Goal: Information Seeking & Learning: Check status

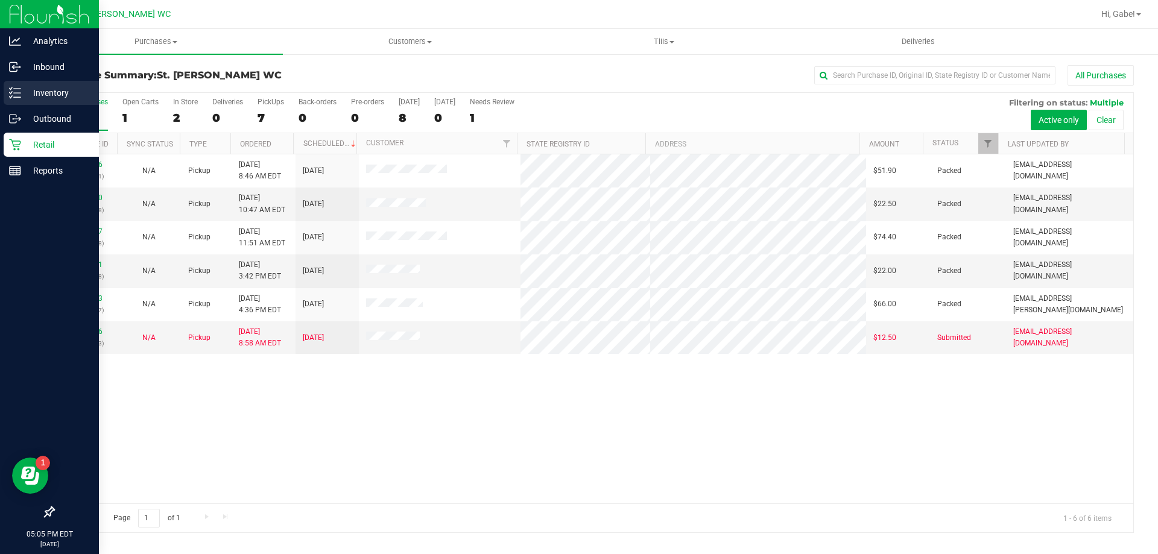
click at [24, 94] on p "Inventory" at bounding box center [57, 93] width 72 height 14
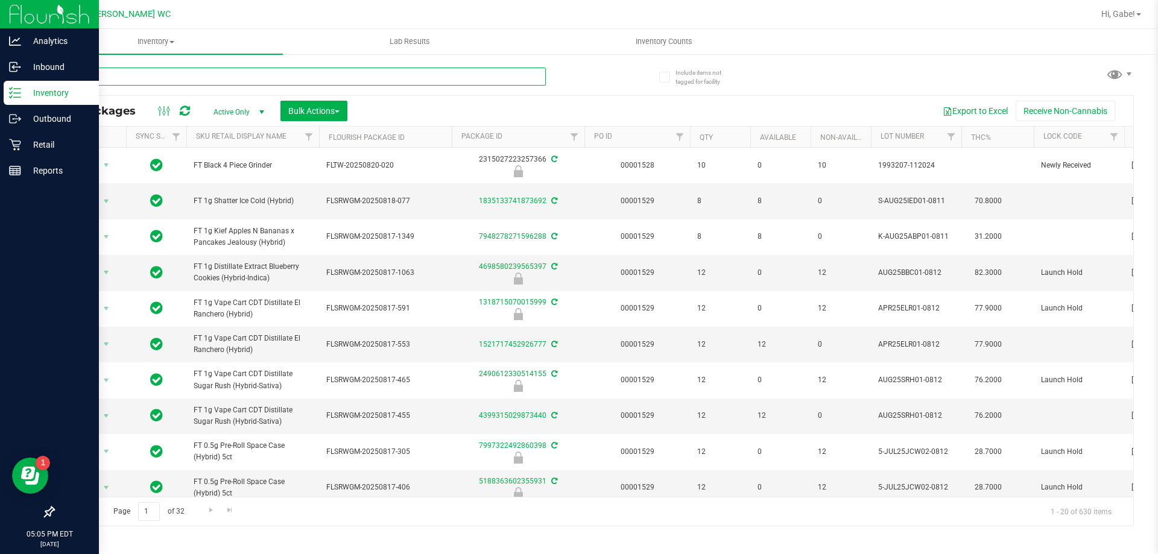
click at [238, 72] on input "text" at bounding box center [299, 77] width 493 height 18
type input "s"
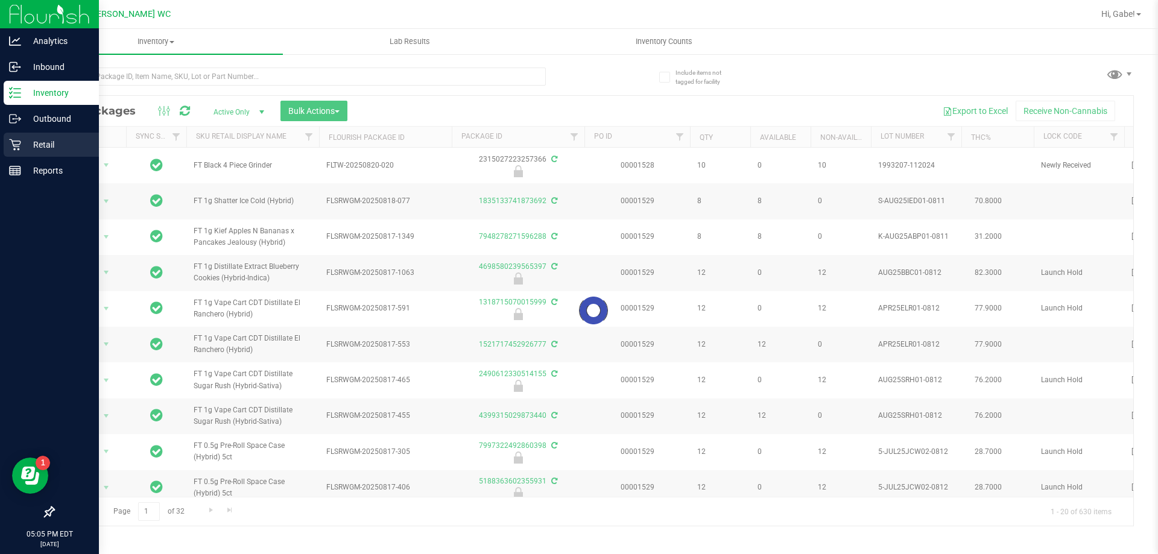
click at [39, 152] on div "Retail" at bounding box center [51, 145] width 95 height 24
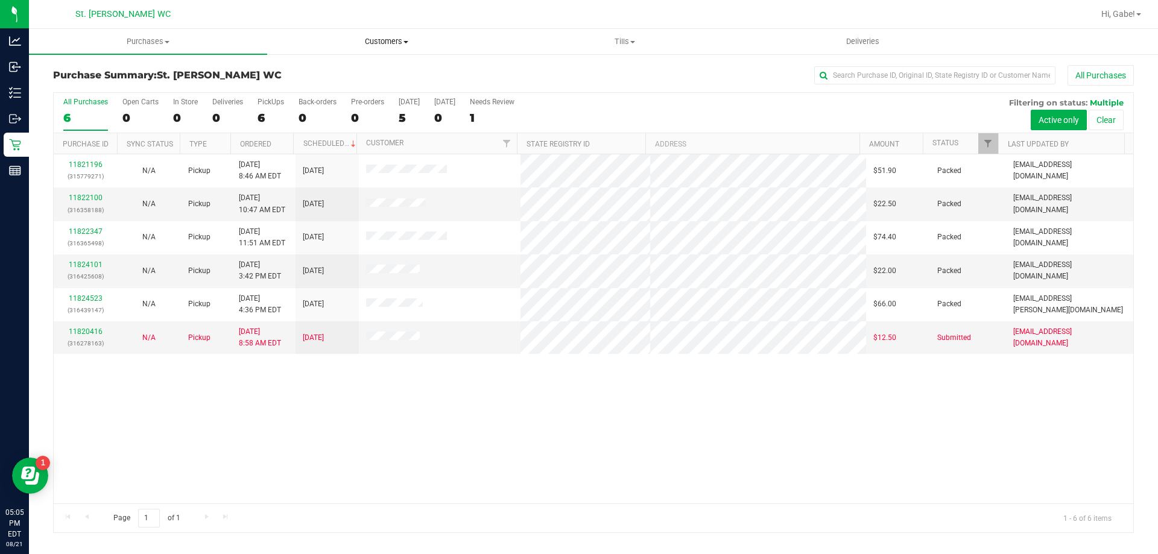
click at [384, 36] on uib-tab-heading "Customers All customers Add a new customer All physicians" at bounding box center [386, 42] width 237 height 24
click at [367, 74] on li "All customers" at bounding box center [386, 73] width 238 height 14
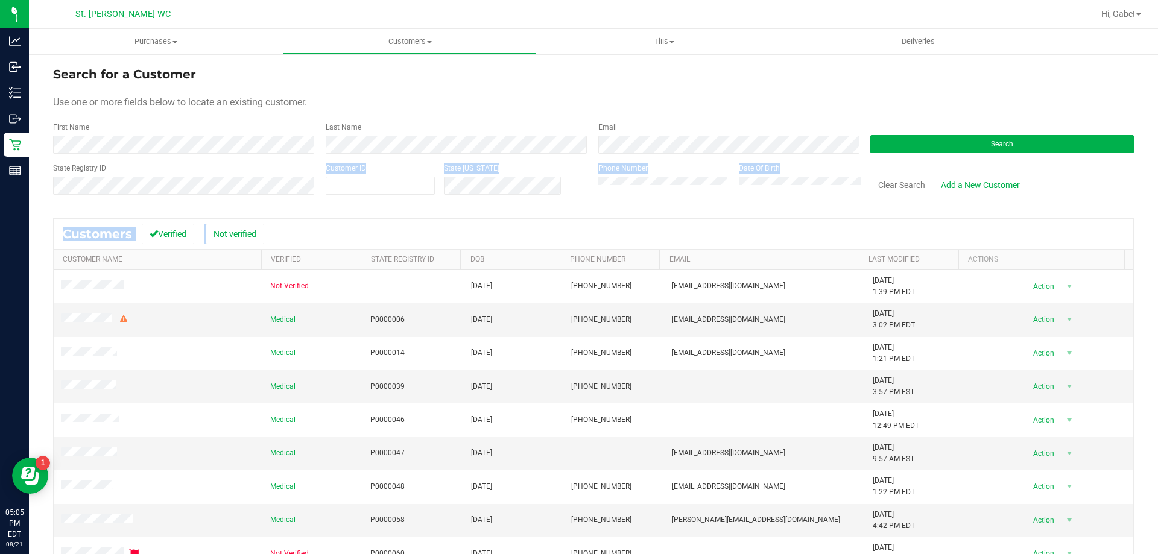
click at [220, 214] on div "Search for a Customer Use one or more fields below to locate an existing custom…" at bounding box center [593, 357] width 1081 height 584
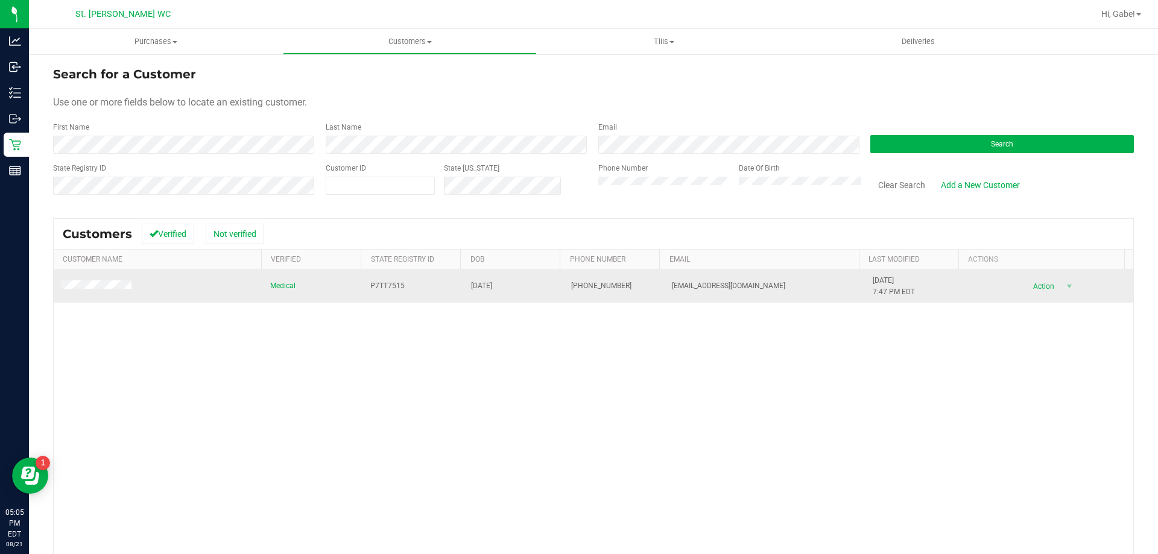
click at [1062, 299] on td "Action Action Add to queue Create new purchase View profile View purchases" at bounding box center [1050, 286] width 168 height 33
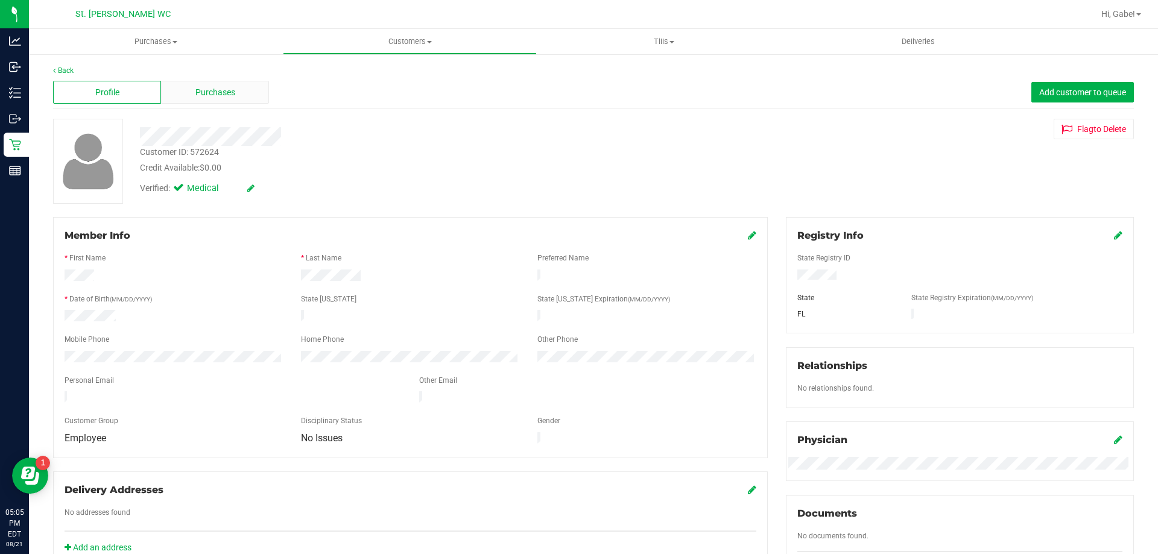
click at [169, 102] on div "Purchases" at bounding box center [215, 92] width 108 height 23
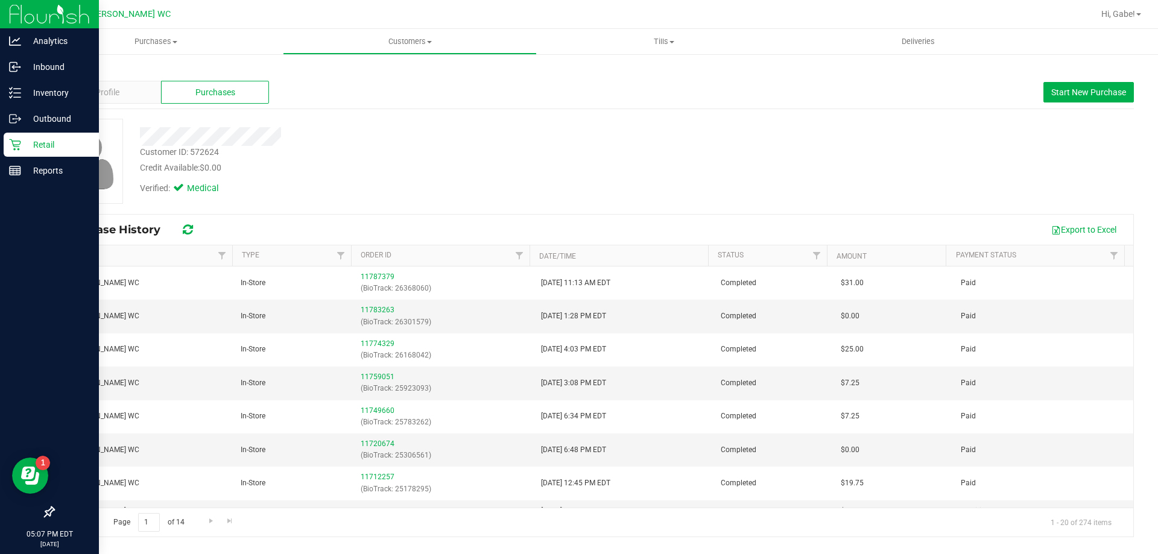
click at [24, 143] on p "Retail" at bounding box center [57, 145] width 72 height 14
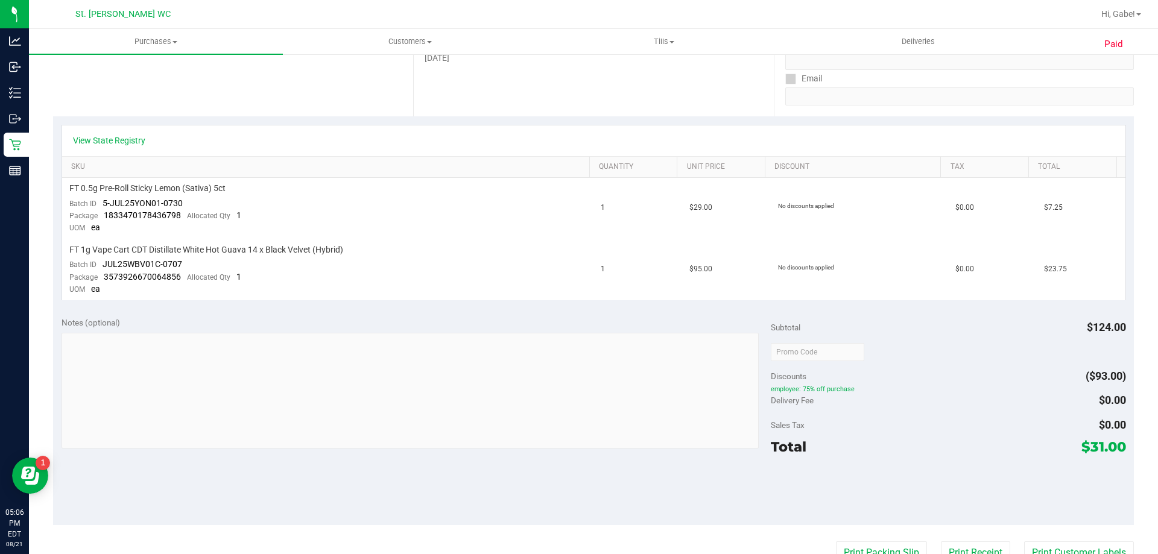
scroll to position [241, 0]
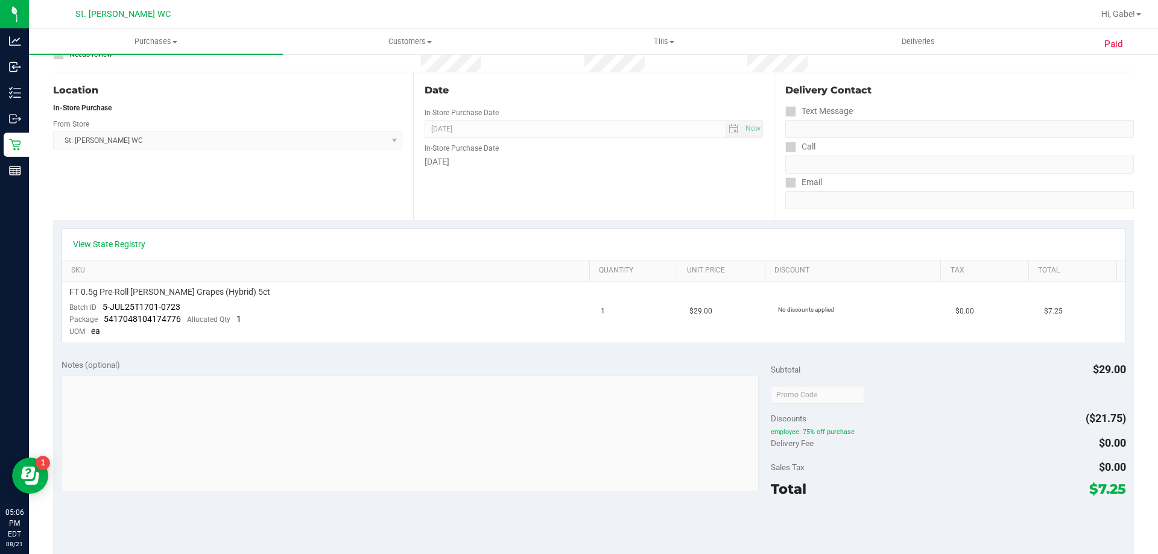
scroll to position [121, 0]
drag, startPoint x: 502, startPoint y: 357, endPoint x: 538, endPoint y: 298, distance: 68.8
click at [508, 345] on purchase-details "Back View Profile Completed Aug 8, 2025 3:15 PM EDT # 11759051 BioTrack ID: 259…" at bounding box center [593, 396] width 1081 height 904
click at [548, 247] on div "View State Registry" at bounding box center [594, 243] width 1042 height 12
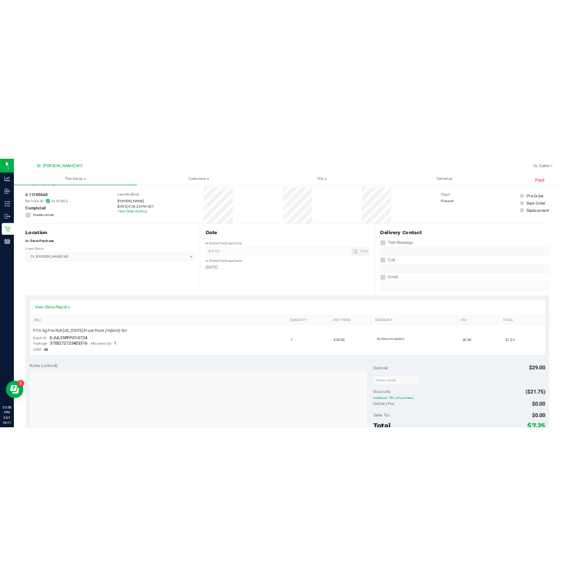
scroll to position [181, 0]
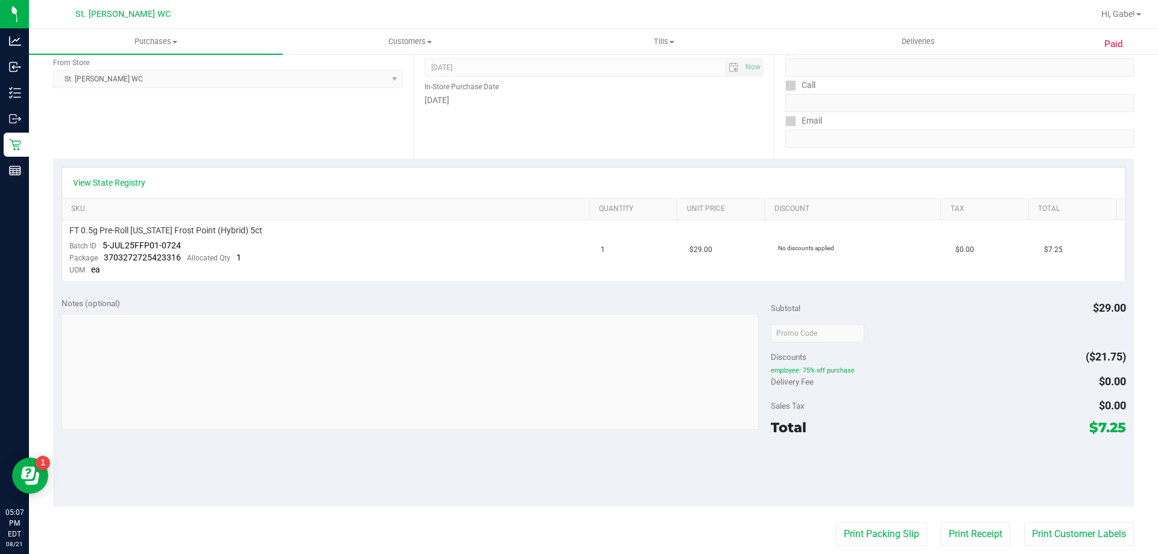
drag, startPoint x: 436, startPoint y: 195, endPoint x: 444, endPoint y: 183, distance: 14.9
click at [437, 195] on div "View State Registry" at bounding box center [594, 183] width 1064 height 31
